Goal: Browse casually: Explore the website without a specific task or goal

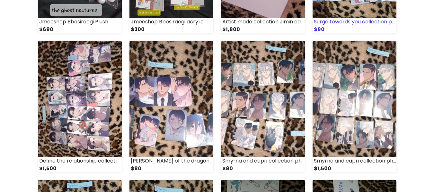
scroll to position [184, 0]
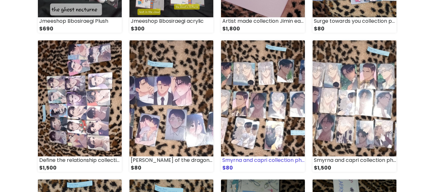
click at [273, 102] on img at bounding box center [263, 98] width 84 height 116
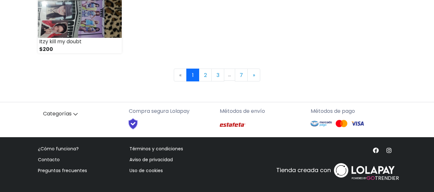
scroll to position [1001, 0]
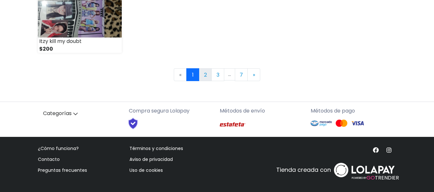
click at [206, 76] on link "2" at bounding box center [205, 74] width 13 height 13
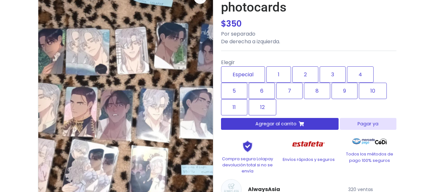
scroll to position [63, 0]
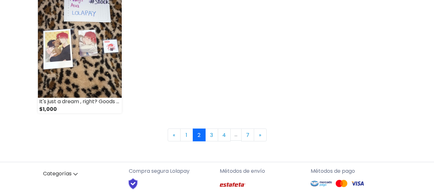
scroll to position [941, 0]
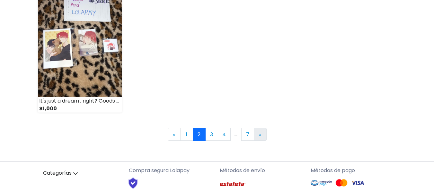
click at [264, 134] on link "» Next" at bounding box center [260, 134] width 13 height 13
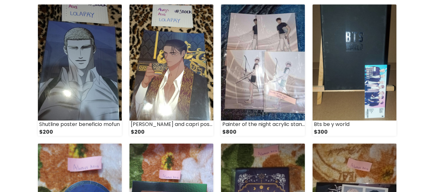
scroll to position [360, 0]
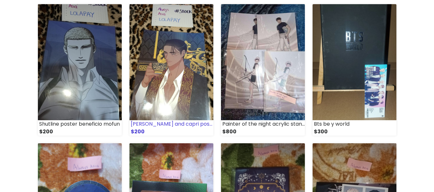
click at [164, 72] on img at bounding box center [171, 62] width 84 height 116
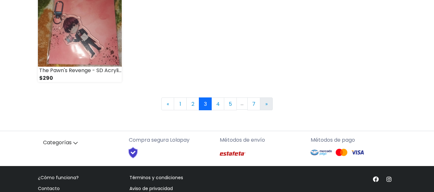
scroll to position [972, 0]
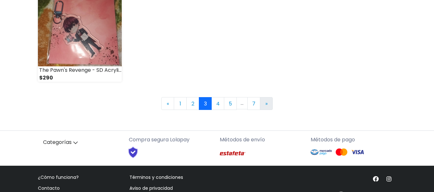
click at [269, 105] on link "» Next" at bounding box center [266, 103] width 13 height 13
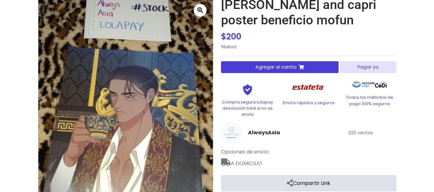
scroll to position [50, 0]
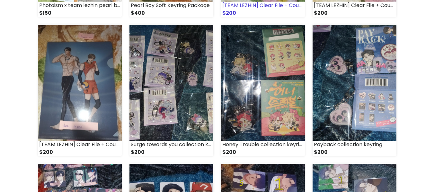
scroll to position [337, 0]
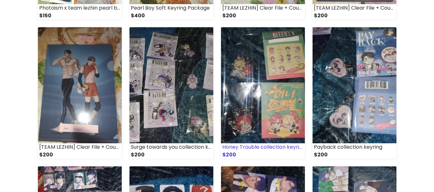
click at [268, 101] on img at bounding box center [263, 85] width 84 height 116
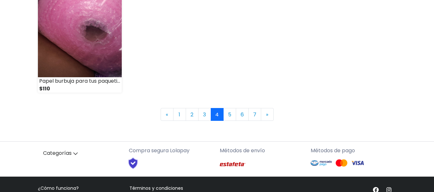
scroll to position [962, 0]
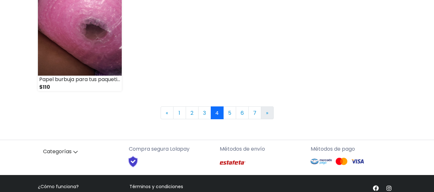
click at [268, 113] on span "»" at bounding box center [267, 113] width 2 height 7
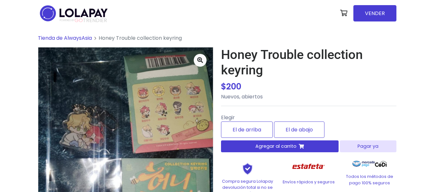
click at [268, 101] on p "Nuevos, abiertos" at bounding box center [308, 97] width 175 height 8
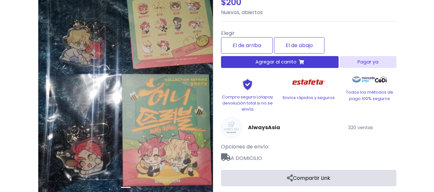
scroll to position [85, 0]
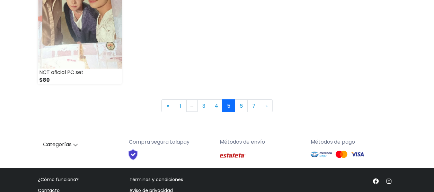
scroll to position [970, 0]
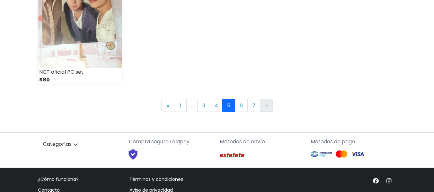
click at [267, 107] on span "»" at bounding box center [266, 105] width 2 height 7
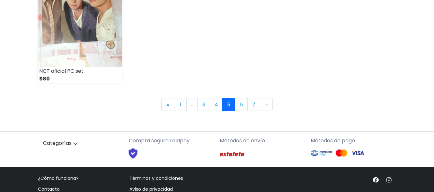
scroll to position [1001, 0]
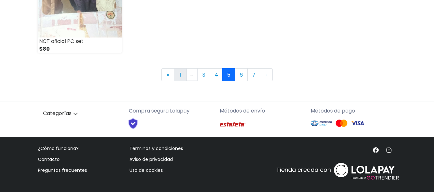
click at [179, 76] on link "1" at bounding box center [180, 74] width 13 height 13
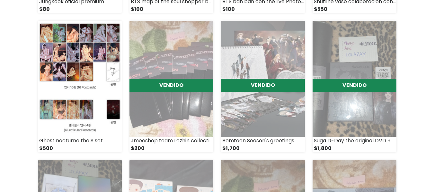
scroll to position [618, 0]
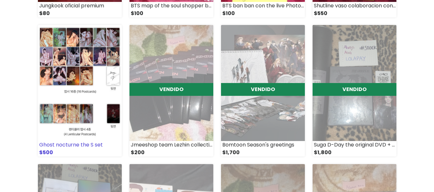
click at [90, 73] on img at bounding box center [80, 83] width 84 height 116
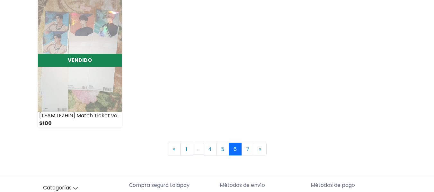
scroll to position [926, 0]
click at [263, 151] on link "» Next" at bounding box center [260, 149] width 13 height 13
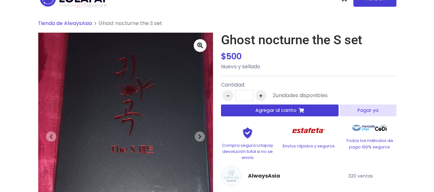
scroll to position [14, 0]
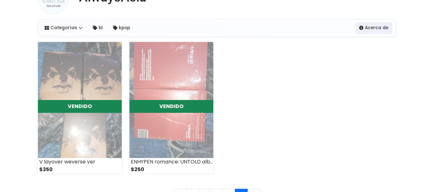
scroll to position [49, 0]
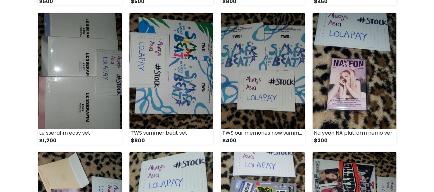
scroll to position [491, 0]
